Goal: Transaction & Acquisition: Book appointment/travel/reservation

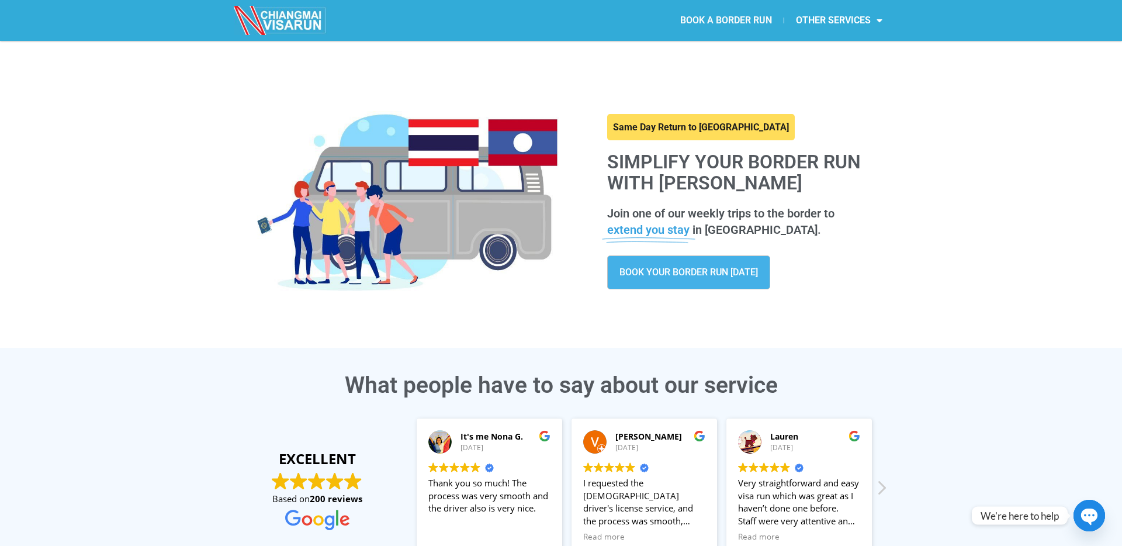
click at [720, 15] on link "BOOK A BORDER RUN" at bounding box center [726, 20] width 115 height 27
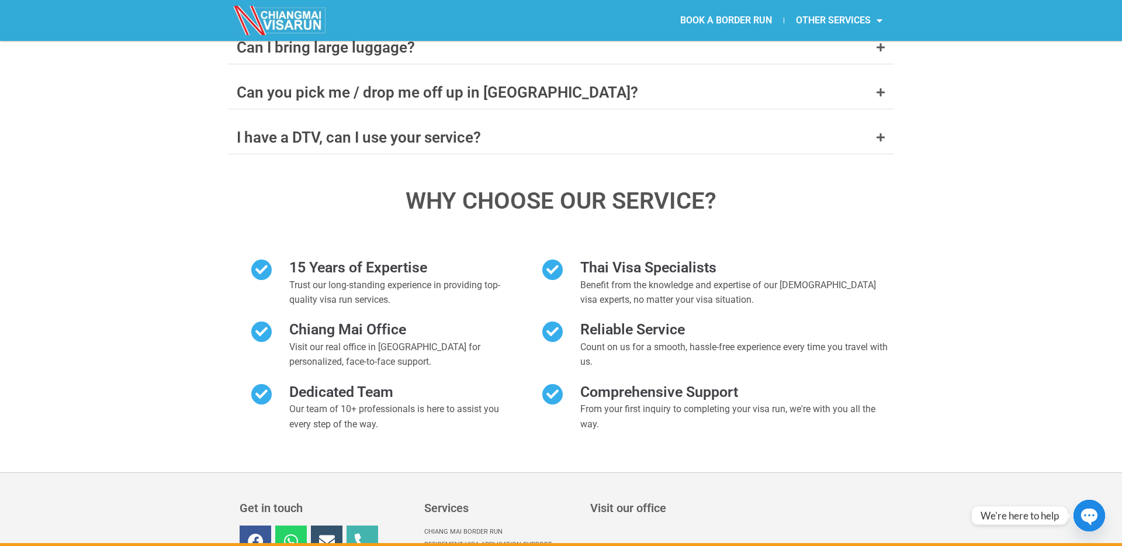
scroll to position [5302, 0]
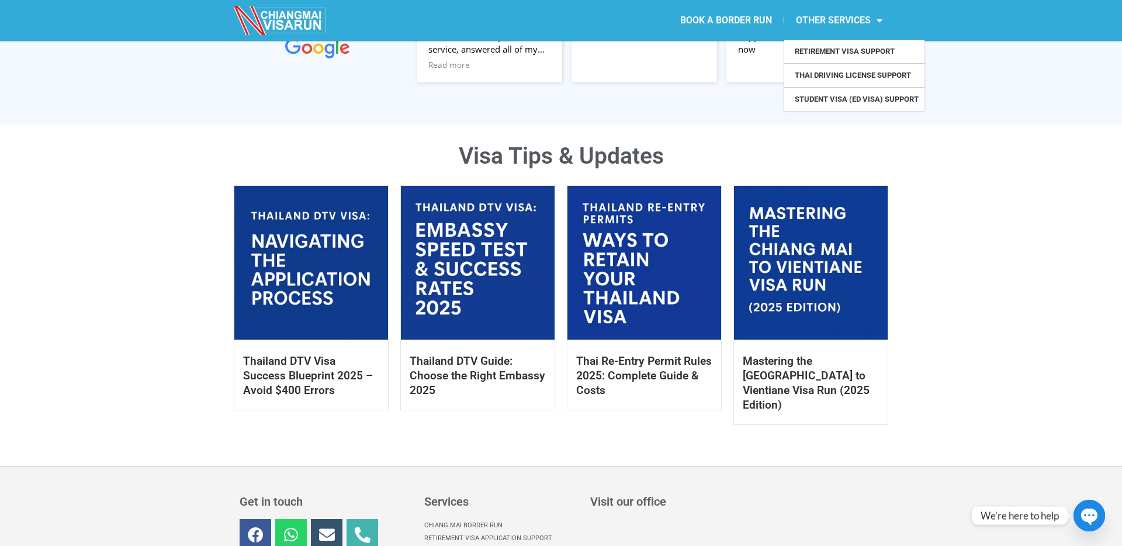
click at [836, 15] on link "OTHER SERVICES" at bounding box center [839, 20] width 110 height 27
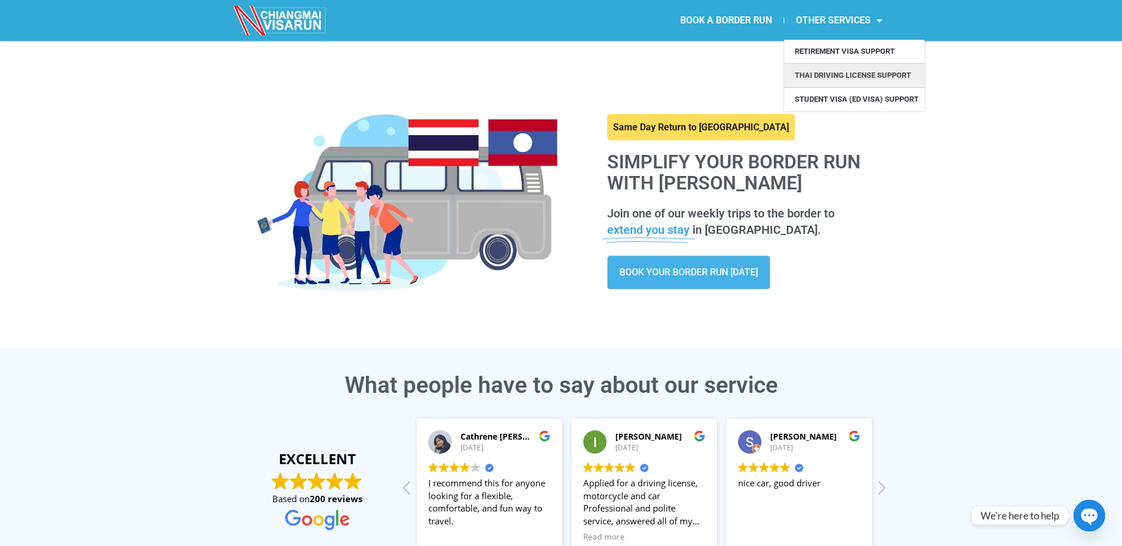
scroll to position [1, 0]
click at [925, 180] on div "Same Day Return to [GEOGRAPHIC_DATA] Simplify your border run with [PERSON_NAME…" at bounding box center [561, 186] width 1122 height 292
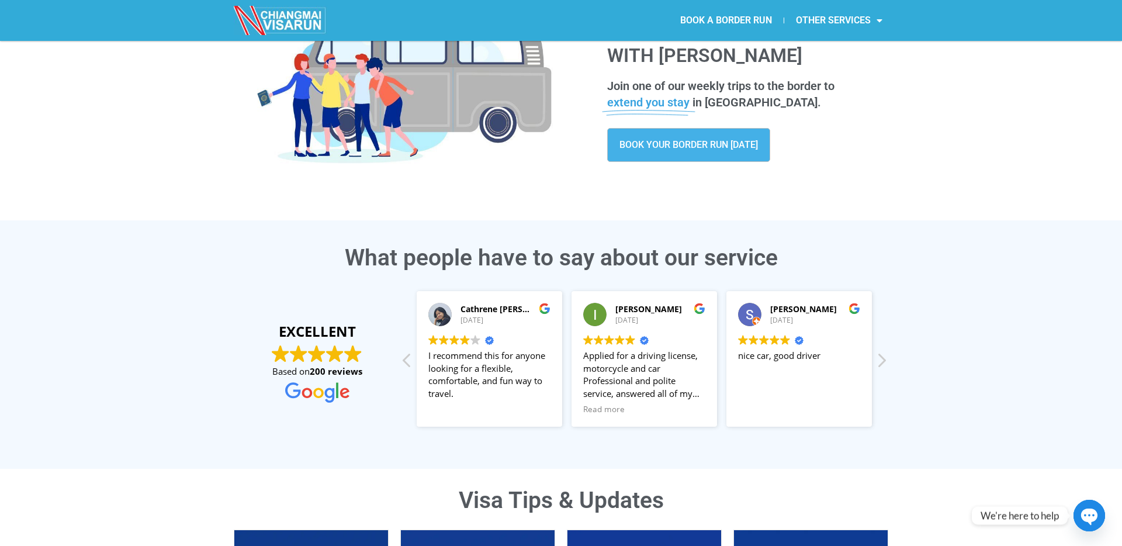
scroll to position [707, 0]
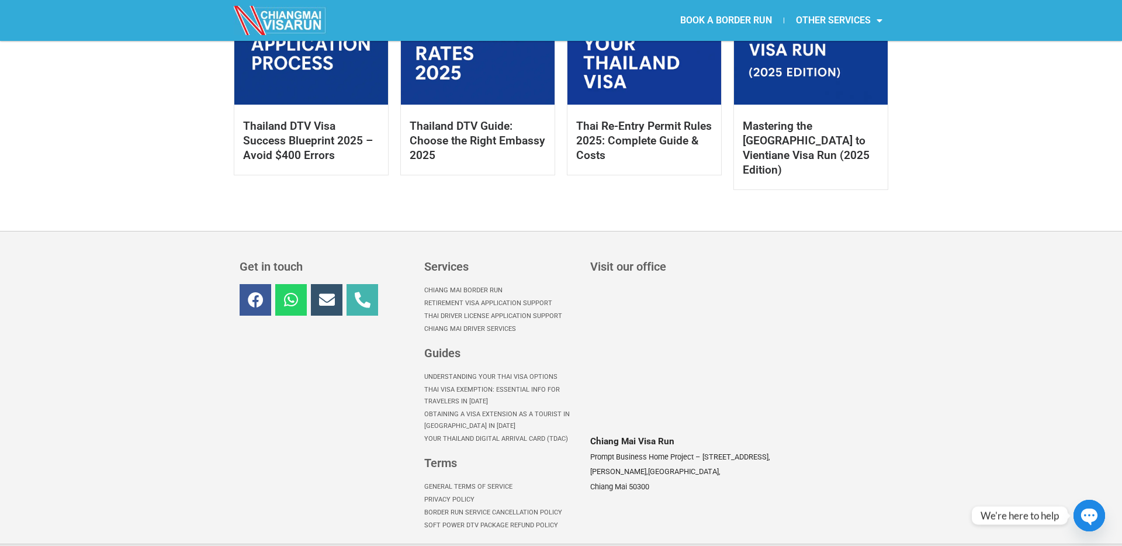
click at [1079, 514] on circle "button" at bounding box center [1089, 515] width 32 height 32
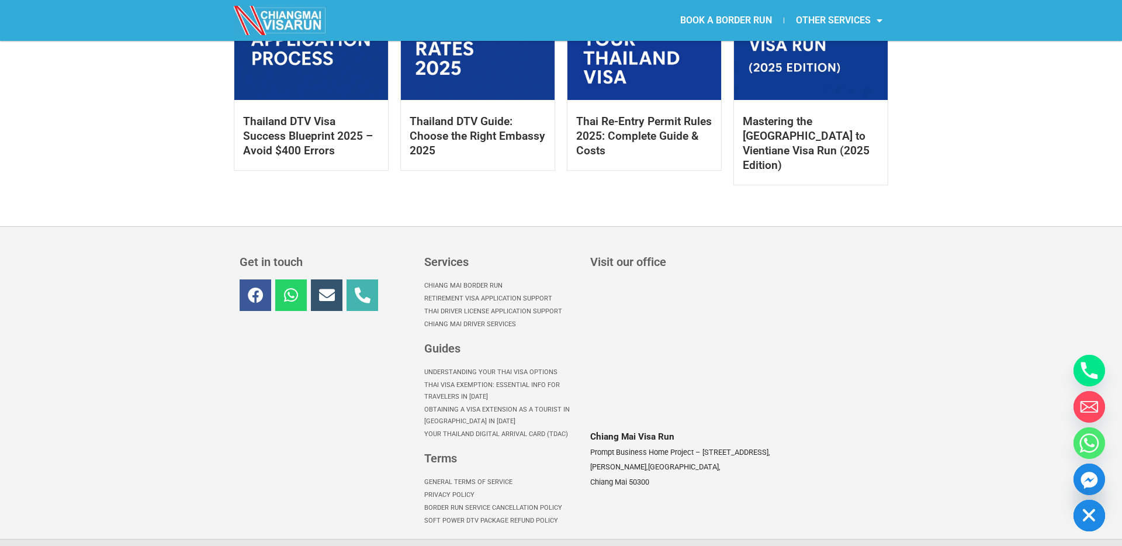
scroll to position [784, 0]
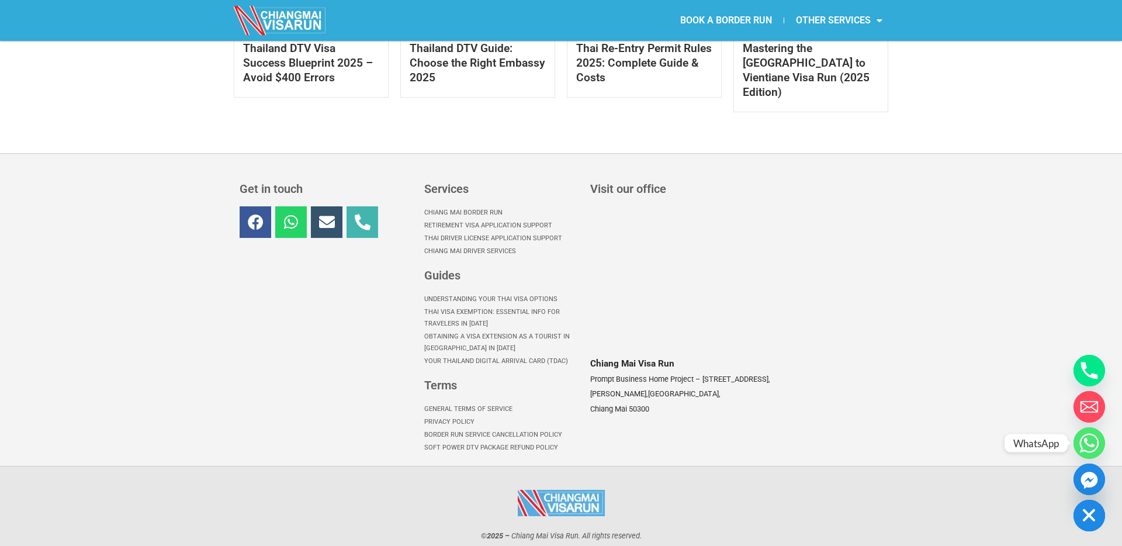
click at [1078, 438] on circle "Whatsapp" at bounding box center [1090, 443] width 32 height 32
